Goal: Find specific page/section: Find specific page/section

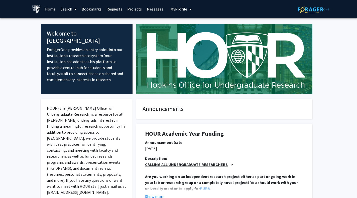
click at [227, 136] on h1 "HOUR Academic Year Funding" at bounding box center [224, 133] width 158 height 7
click at [66, 10] on link "Search" at bounding box center [68, 9] width 21 height 18
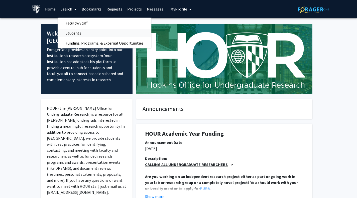
click at [80, 31] on span "Students" at bounding box center [73, 33] width 31 height 10
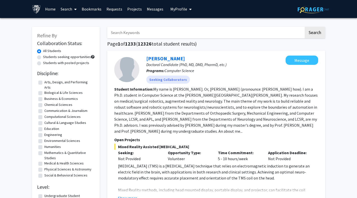
click at [128, 35] on input "Search Keywords" at bounding box center [205, 33] width 196 height 12
type input "raajameenakshi"
click at [304, 27] on button "Search" at bounding box center [314, 33] width 21 height 12
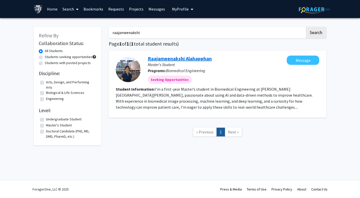
click at [187, 60] on link "Raajameenakshi Alahapphan" at bounding box center [180, 58] width 64 height 6
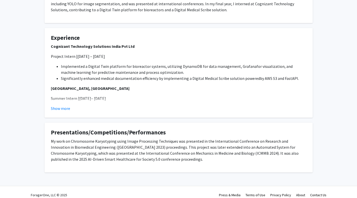
scroll to position [178, 0]
click at [59, 111] on button "Show more" at bounding box center [60, 108] width 19 height 6
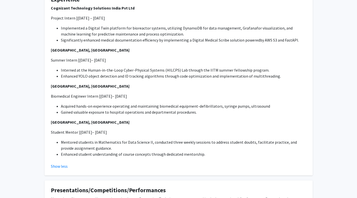
scroll to position [224, 0]
